Goal: Information Seeking & Learning: Find specific fact

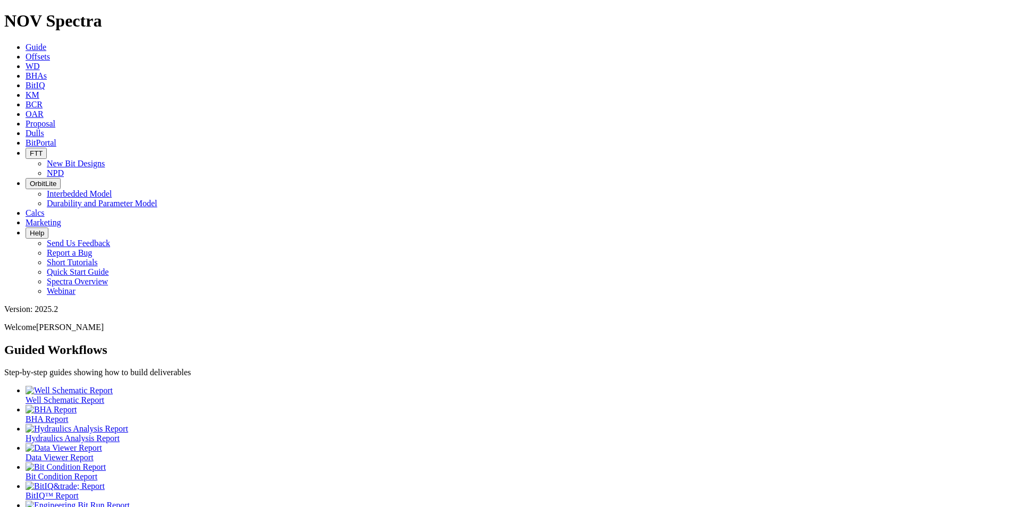
click at [26, 90] on icon at bounding box center [26, 94] width 0 height 9
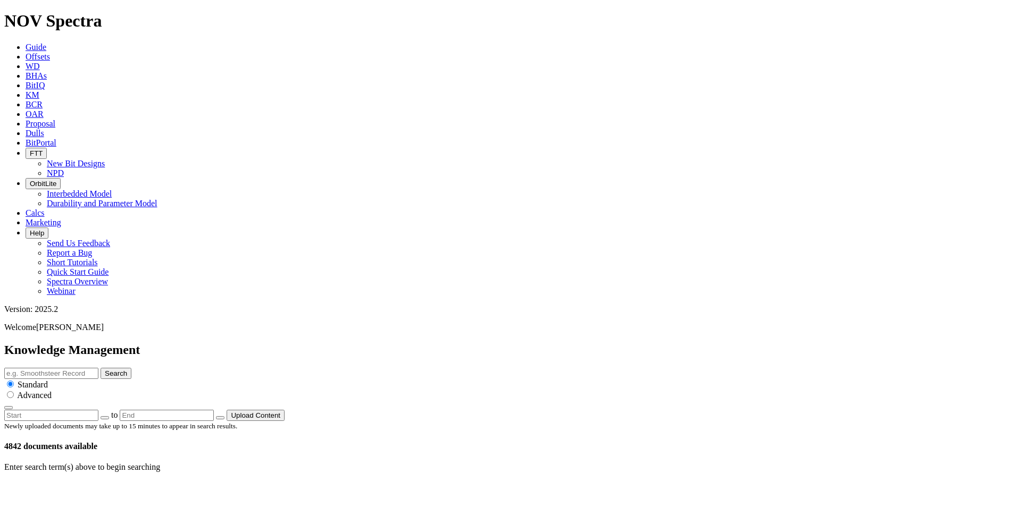
click at [39, 90] on span "KM" at bounding box center [33, 94] width 14 height 9
click at [98, 368] on input "text" at bounding box center [51, 373] width 94 height 11
type input "evolve"
click at [131, 368] on button "Search" at bounding box center [116, 373] width 31 height 11
